Goal: Transaction & Acquisition: Subscribe to service/newsletter

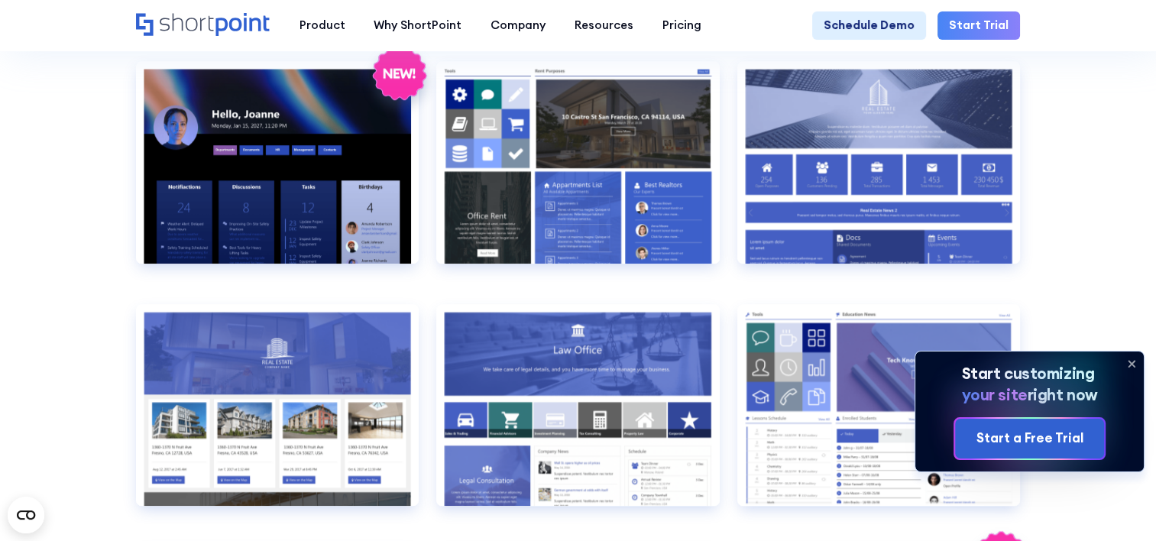
scroll to position [1372, 0]
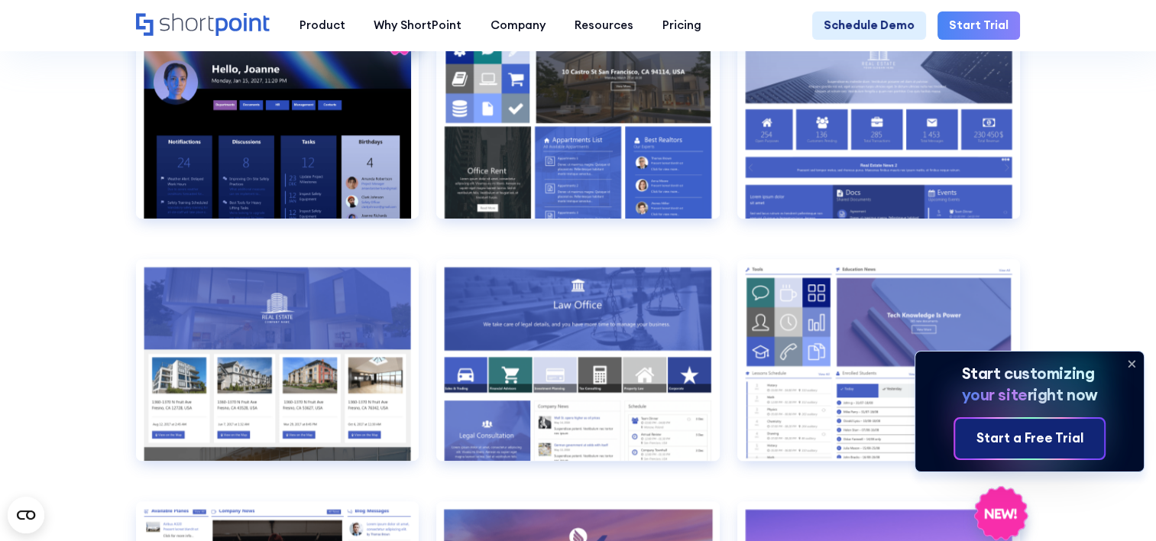
click at [1073, 440] on div "Start a Free Trial" at bounding box center [1030, 439] width 107 height 20
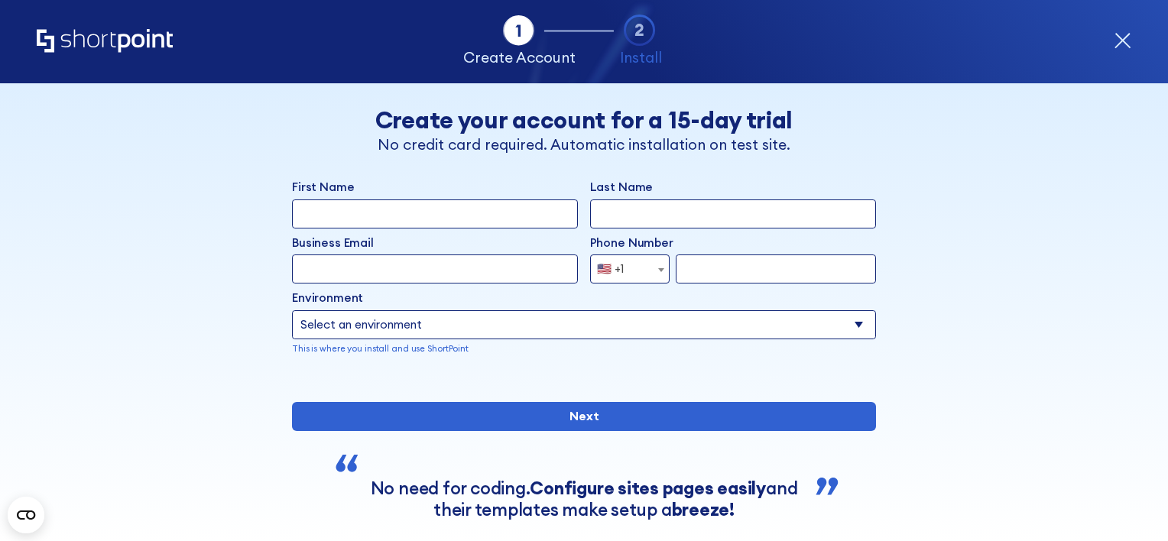
click at [397, 211] on input "First Name" at bounding box center [435, 213] width 286 height 29
type input "Josh"
type input "Martin"
type input "josh.martin@cyberunited.co.uk"
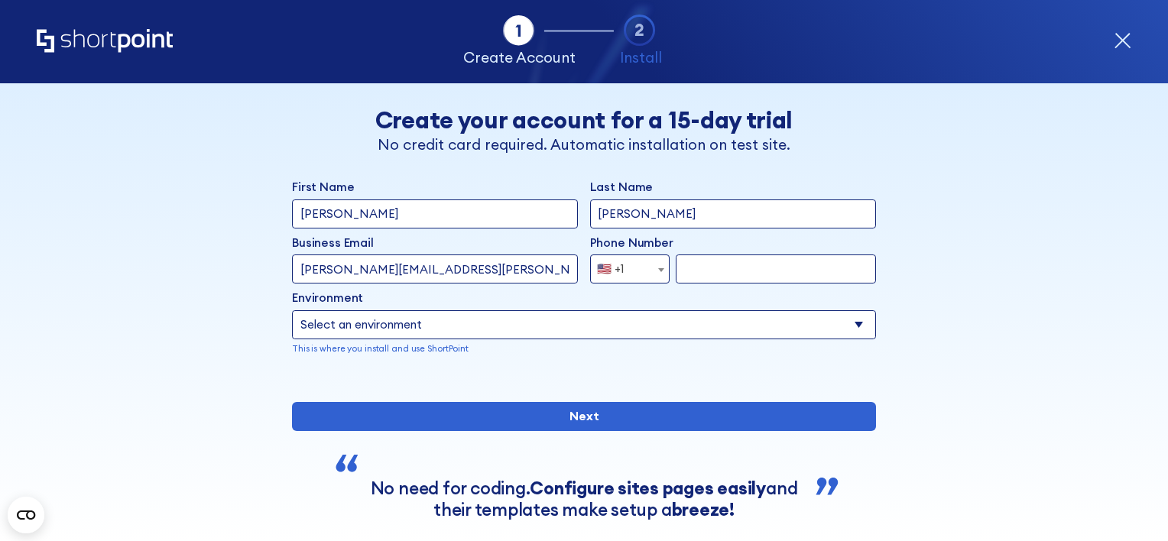
select select "+44"
type input "7580390919"
click at [441, 327] on select "Select an environment Microsoft 365 SharePoint Online SharePoint 2019 (On-Premi…" at bounding box center [584, 324] width 584 height 29
select select "Microsoft 365"
click at [292, 310] on select "Select an environment Microsoft 365 SharePoint Online SharePoint 2019 (On-Premi…" at bounding box center [584, 324] width 584 height 29
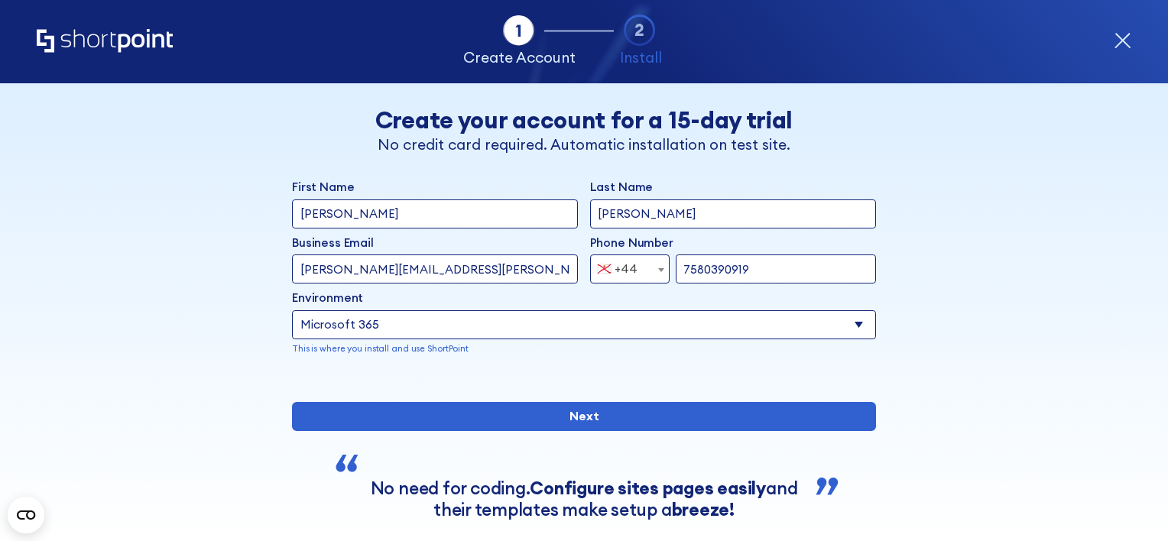
drag, startPoint x: 776, startPoint y: 270, endPoint x: 589, endPoint y: 281, distance: 187.6
click at [590, 281] on div "🇯🇪 +44 Albania (+355) Algeria (+213) American Samoa (+1-684) Andorra (+376) Ang…" at bounding box center [733, 268] width 286 height 29
type input "2076617774"
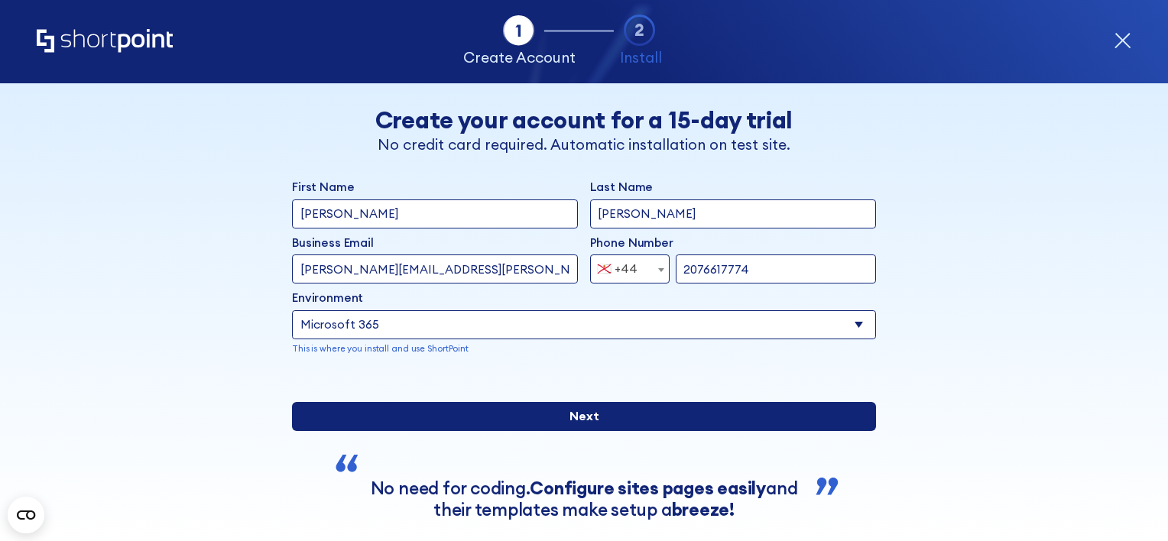
click at [588, 431] on input "Next" at bounding box center [584, 416] width 584 height 29
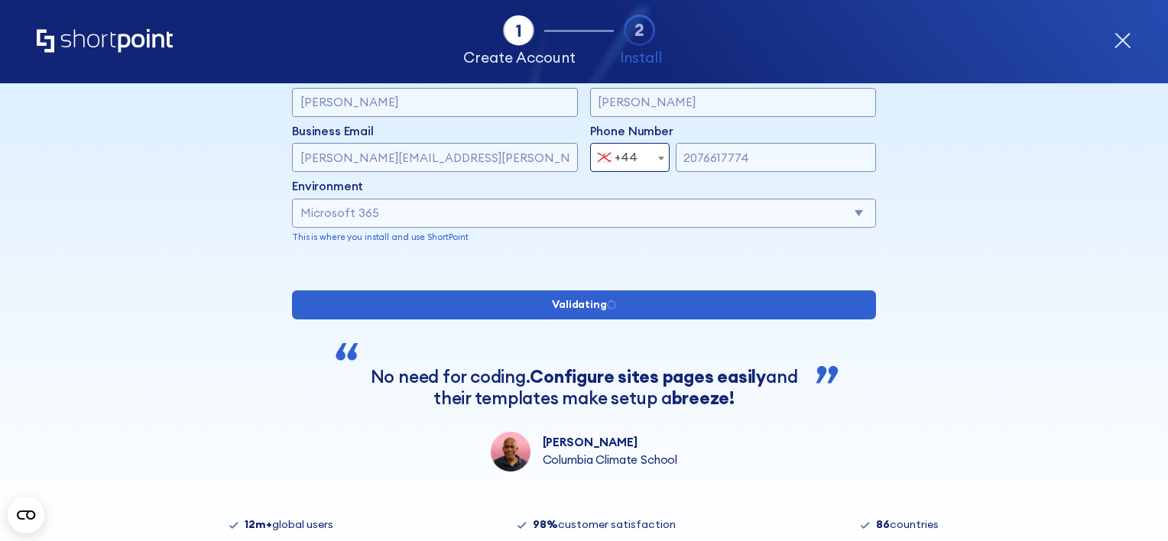
scroll to position [229, 0]
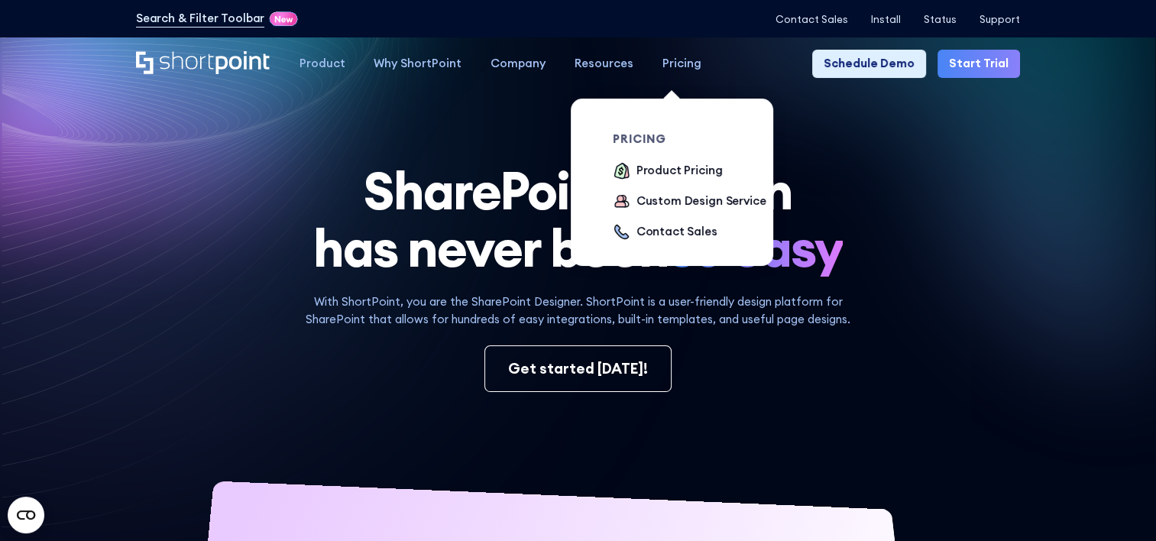
click at [670, 61] on div "Pricing" at bounding box center [682, 64] width 39 height 18
click at [682, 169] on div "Product Pricing" at bounding box center [680, 171] width 86 height 18
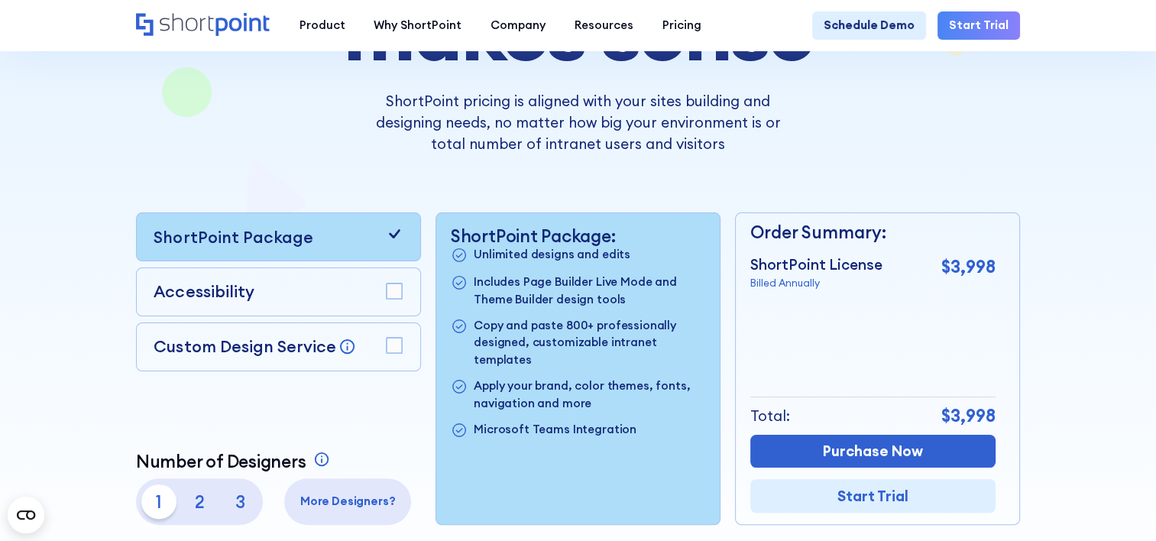
scroll to position [229, 0]
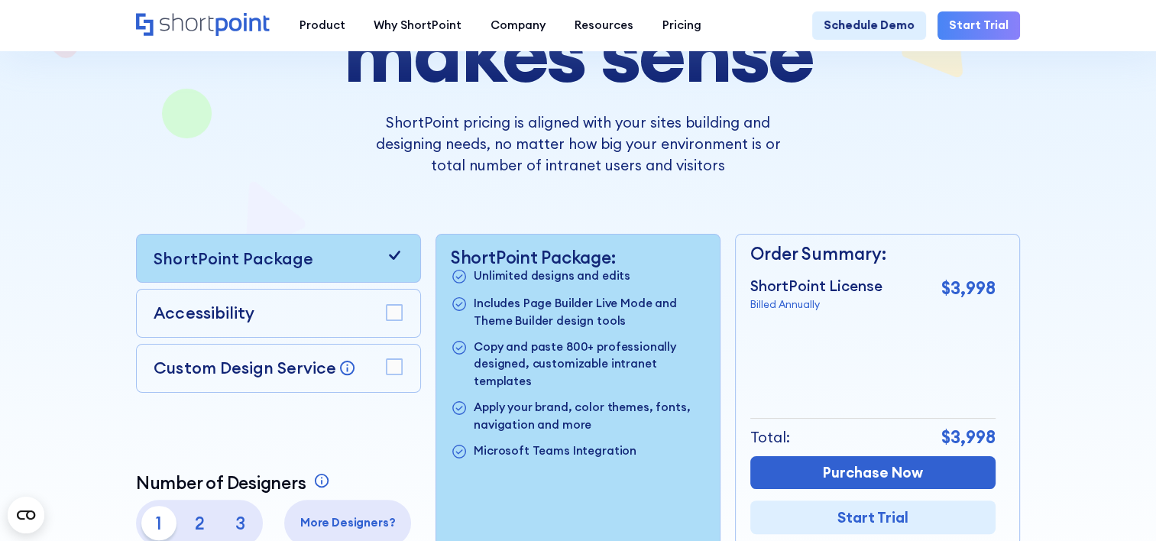
click at [337, 312] on div "Accessibility" at bounding box center [278, 313] width 249 height 24
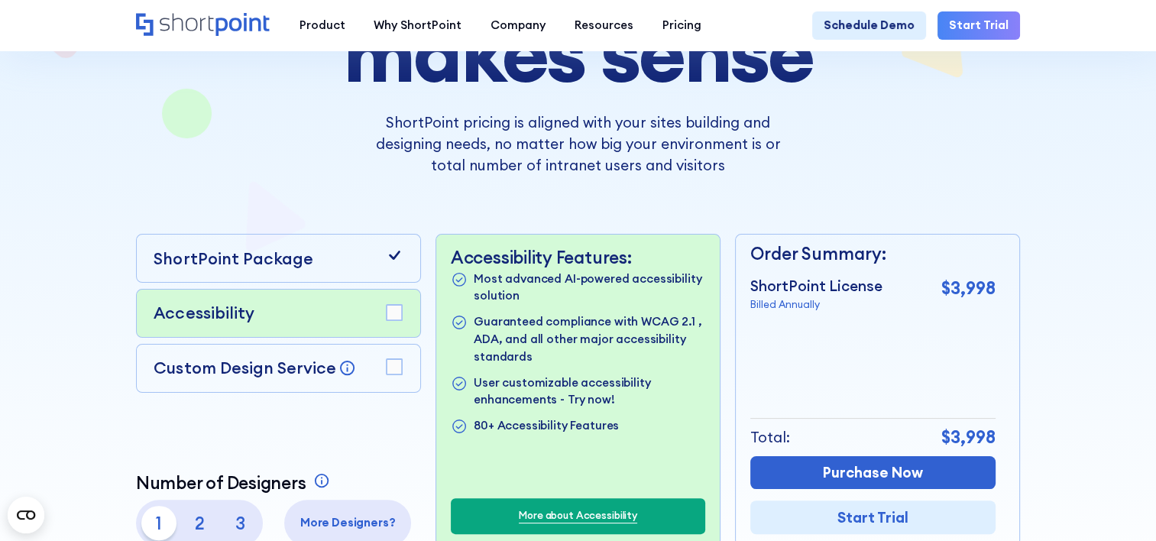
click at [401, 316] on div "Accessibility" at bounding box center [278, 313] width 285 height 49
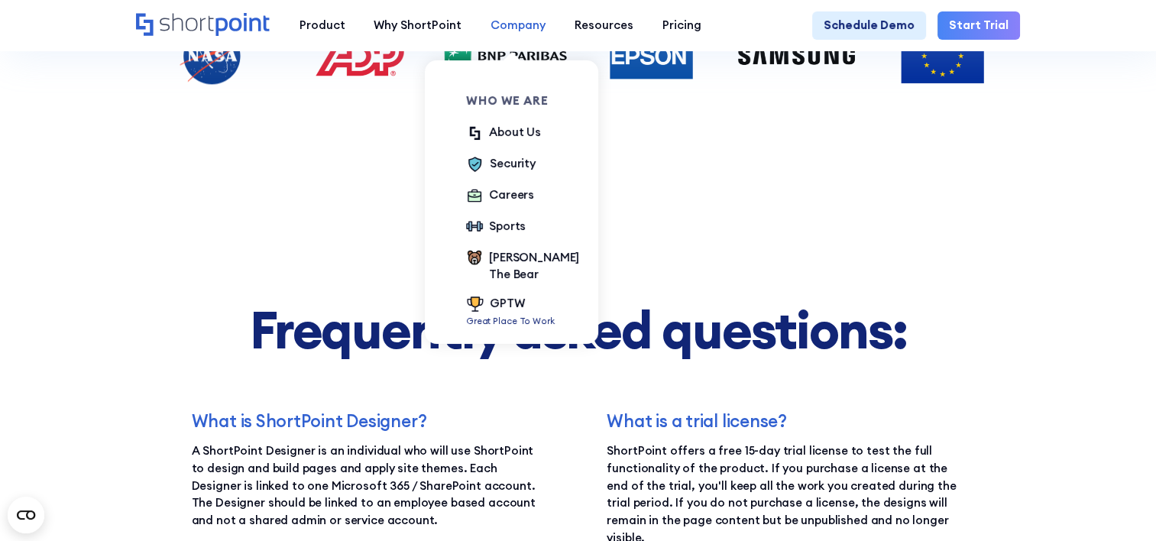
scroll to position [1987, 0]
